Goal: Information Seeking & Learning: Learn about a topic

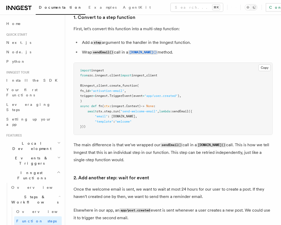
scroll to position [28, 0]
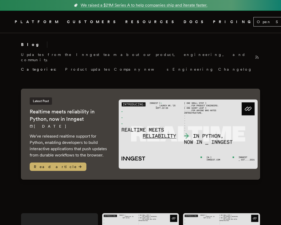
scroll to position [1109, 0]
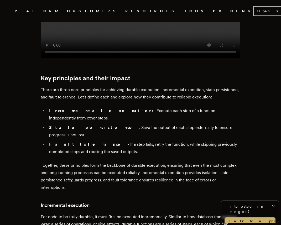
scroll to position [456, 0]
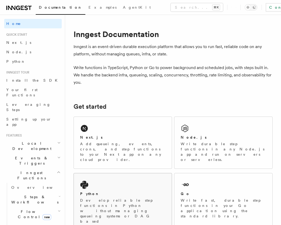
click at [131, 198] on p "Develop reliable step functions in Python without managing queueing systems or …" at bounding box center [122, 214] width 85 height 32
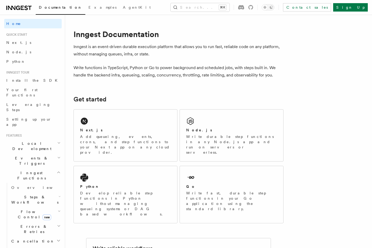
click at [12, 4] on link at bounding box center [18, 7] width 25 height 7
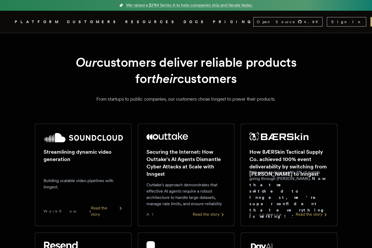
click at [80, 143] on div "Streamlining dynamic video generation Building scalable video pipelines with In…" at bounding box center [83, 174] width 79 height 85
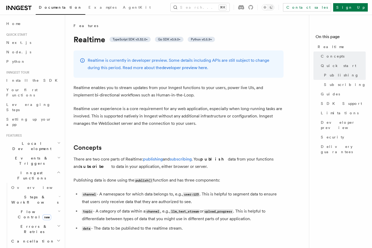
scroll to position [201, 0]
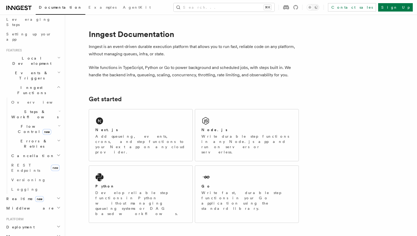
scroll to position [194, 0]
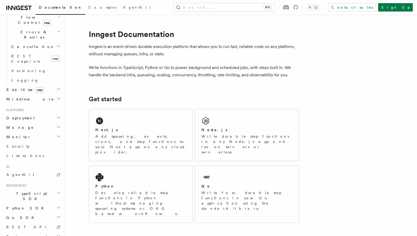
click at [31, 204] on h2 "Python SDK" at bounding box center [33, 208] width 58 height 9
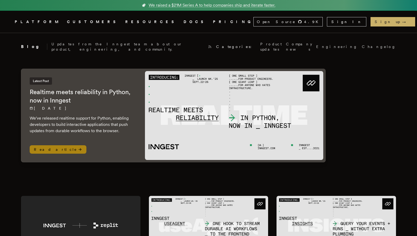
click at [103, 82] on div "Latest Post Realtime meets reliability in Python, now in Inngest 9/26/2025 We'v…" at bounding box center [82, 106] width 105 height 57
